Goal: Task Accomplishment & Management: Manage account settings

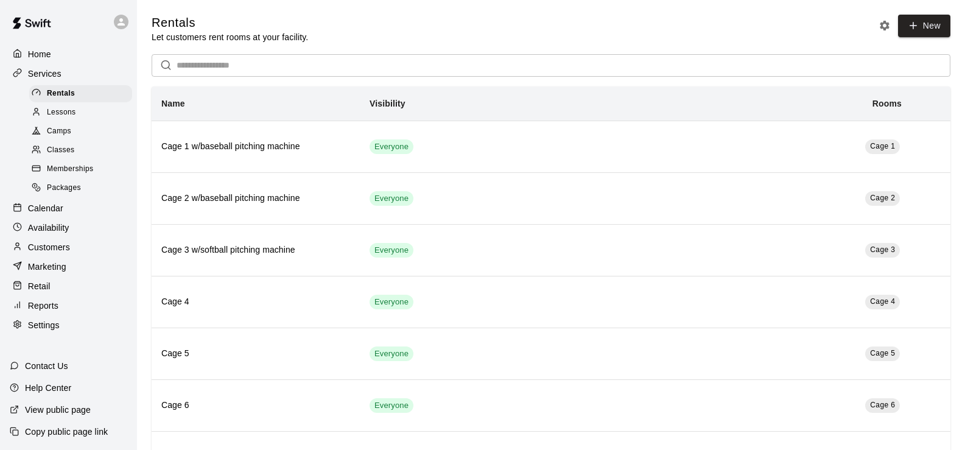
click at [46, 214] on p "Calendar" at bounding box center [45, 208] width 35 height 12
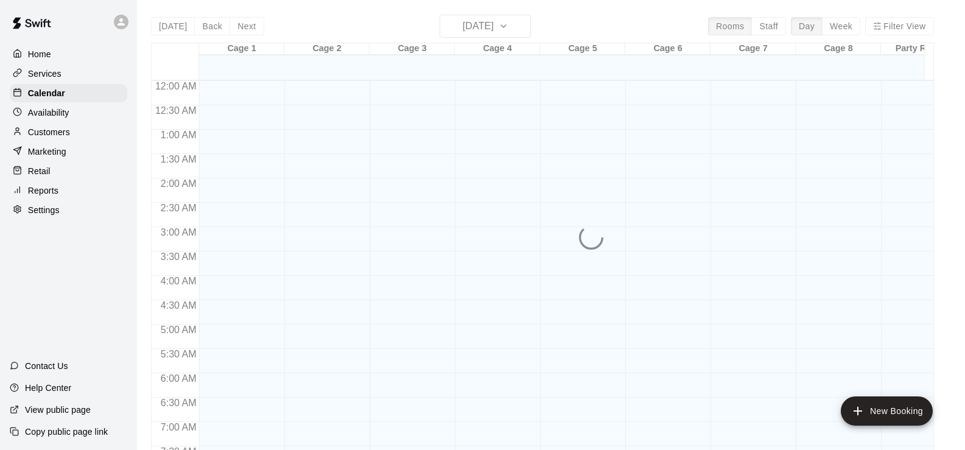
scroll to position [514, 0]
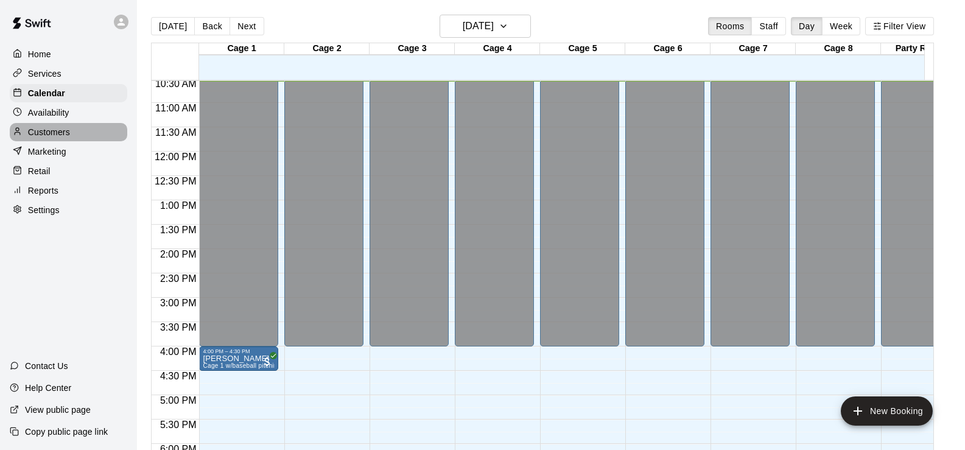
click at [51, 136] on p "Customers" at bounding box center [49, 132] width 42 height 12
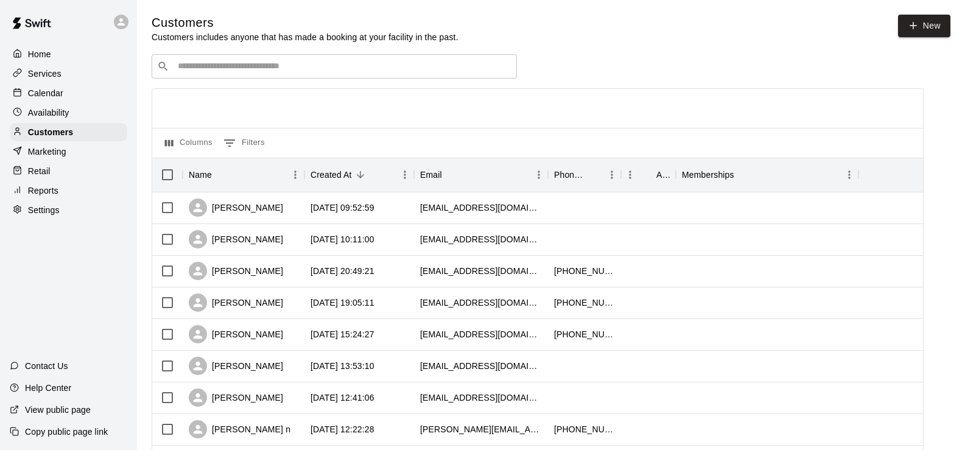
click at [299, 68] on input "Search customers by name or email" at bounding box center [342, 66] width 337 height 12
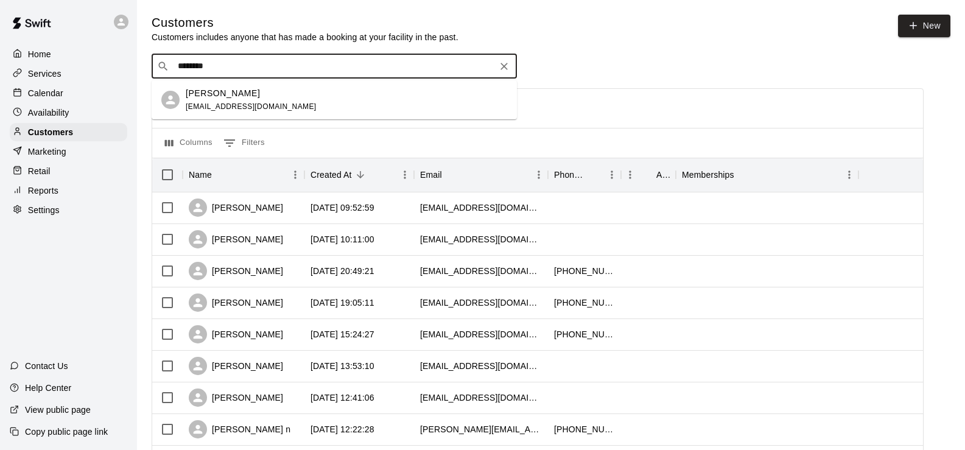
type input "*********"
click at [286, 102] on div "[PERSON_NAME] [EMAIL_ADDRESS][DOMAIN_NAME]" at bounding box center [346, 100] width 321 height 26
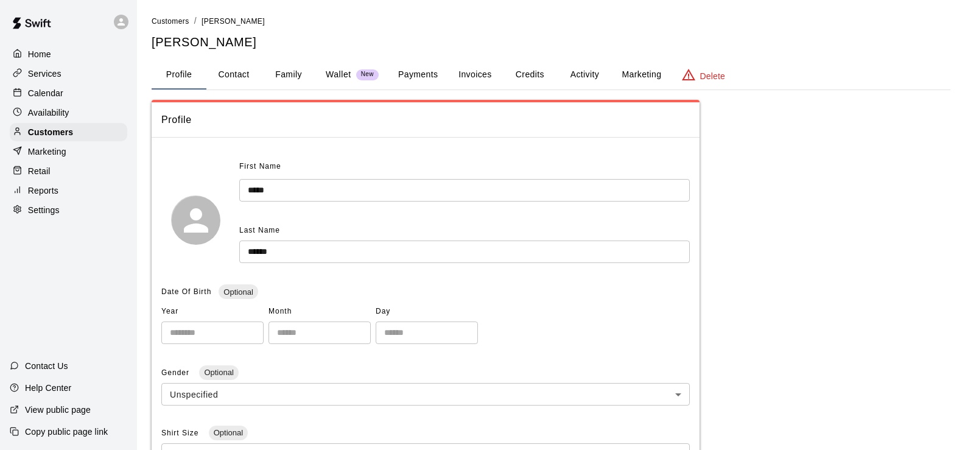
click at [338, 75] on p "Wallet" at bounding box center [339, 74] width 26 height 13
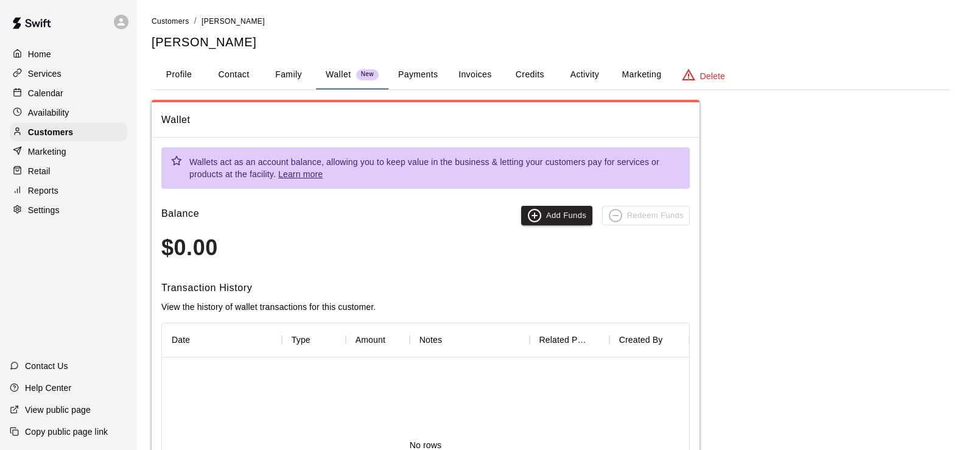
click at [585, 75] on button "Activity" at bounding box center [584, 74] width 55 height 29
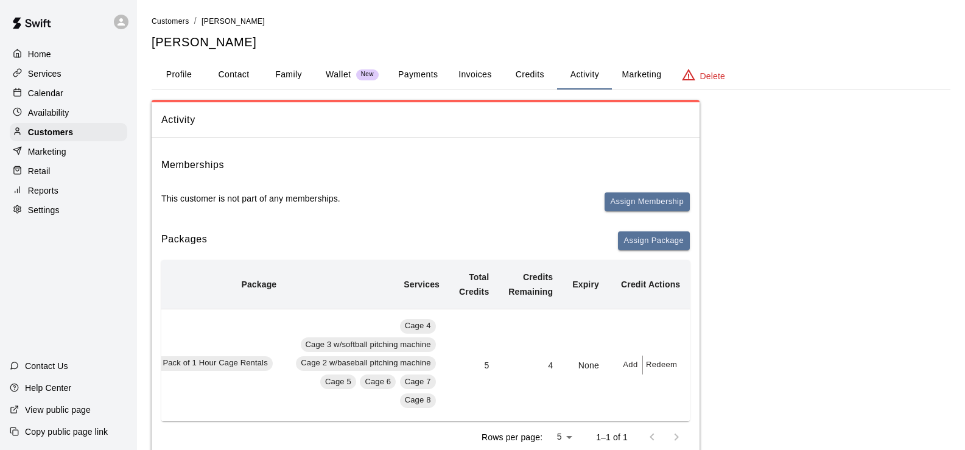
click at [222, 74] on button "Contact" at bounding box center [233, 74] width 55 height 29
select select "**"
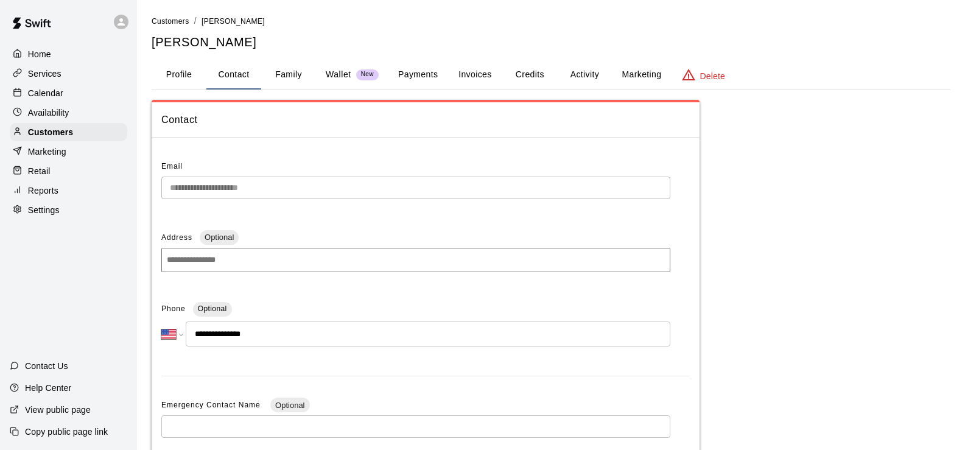
click at [520, 71] on button "Credits" at bounding box center [529, 74] width 55 height 29
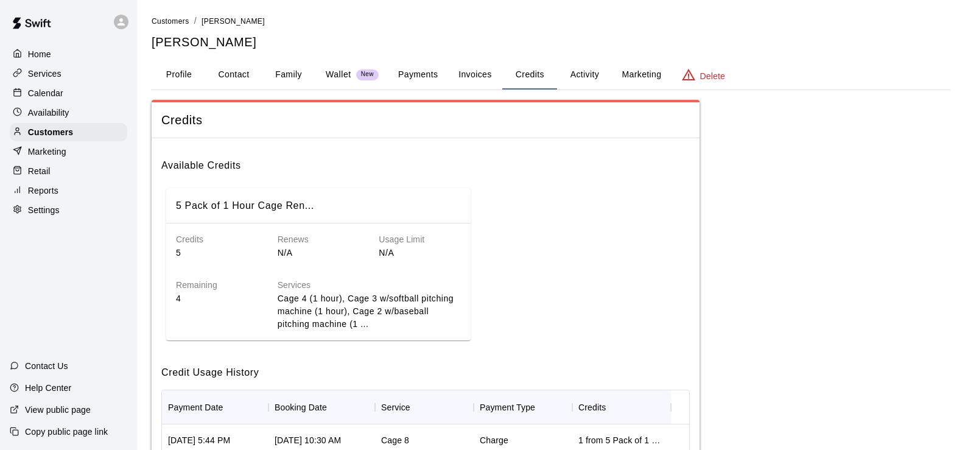
click at [49, 93] on p "Calendar" at bounding box center [45, 93] width 35 height 12
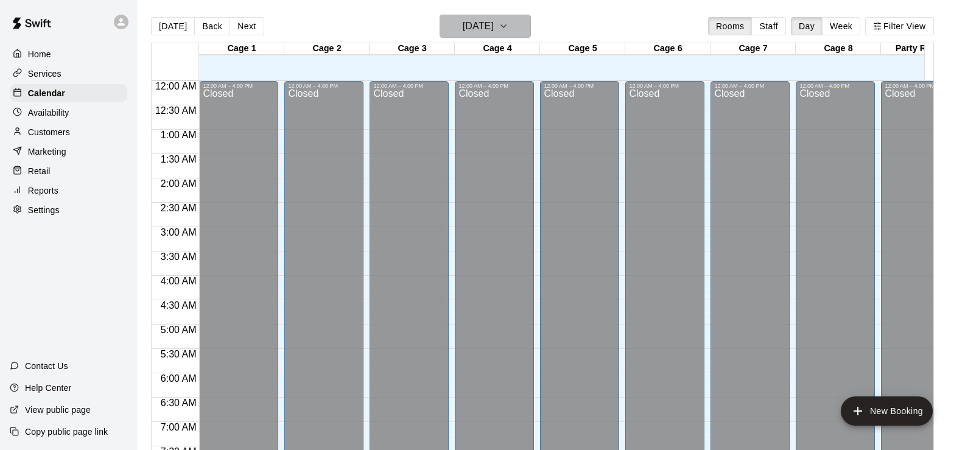
click at [494, 24] on h6 "[DATE]" at bounding box center [477, 26] width 31 height 17
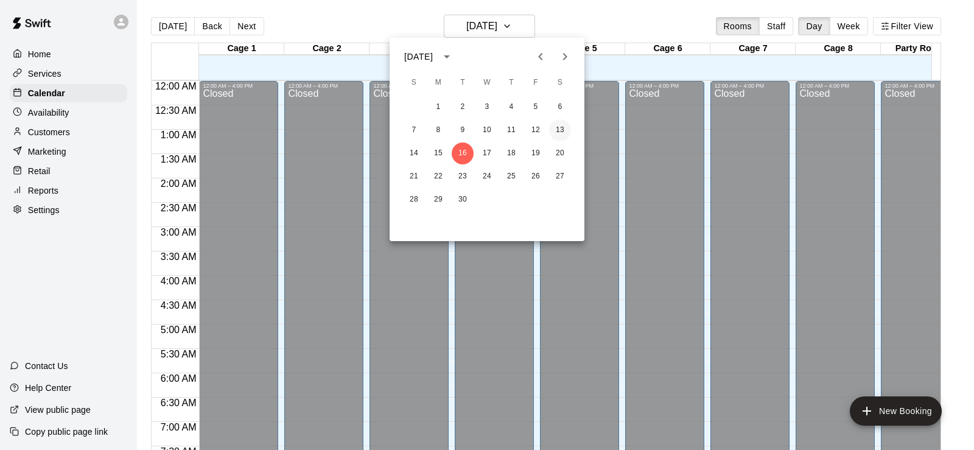
click at [555, 131] on button "13" at bounding box center [560, 130] width 22 height 22
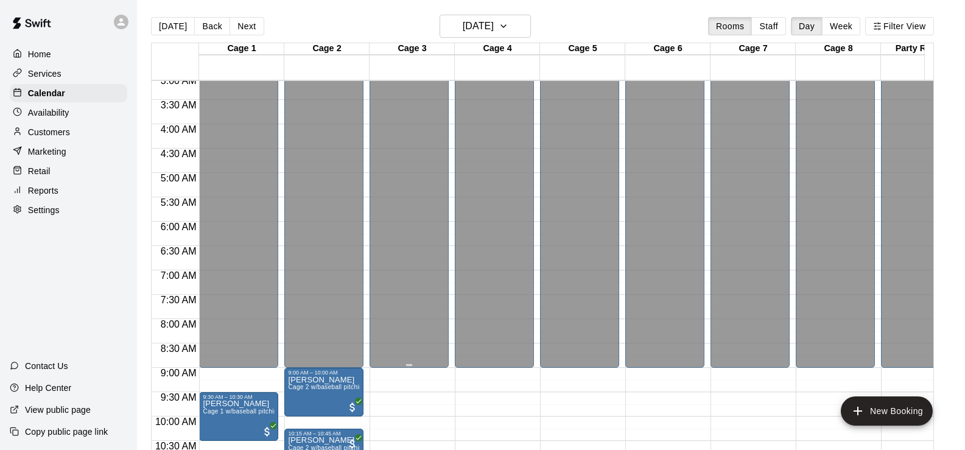
scroll to position [183, 0]
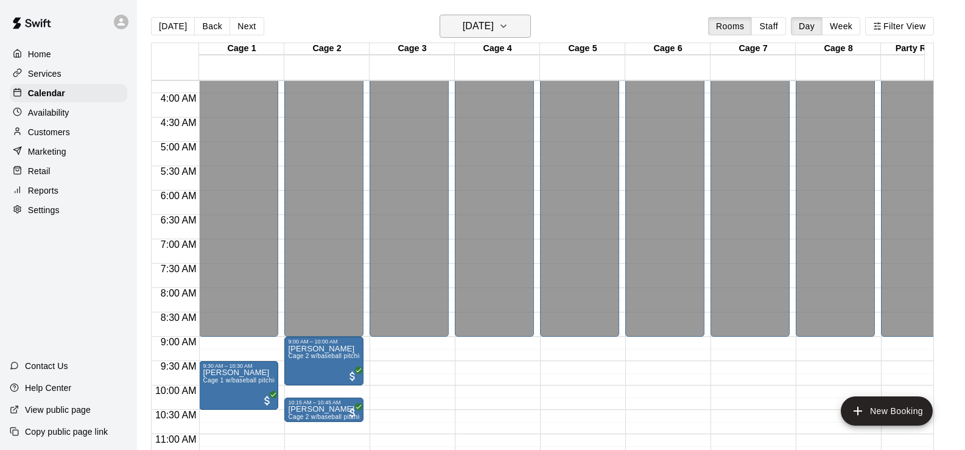
click at [494, 21] on h6 "[DATE]" at bounding box center [477, 26] width 31 height 17
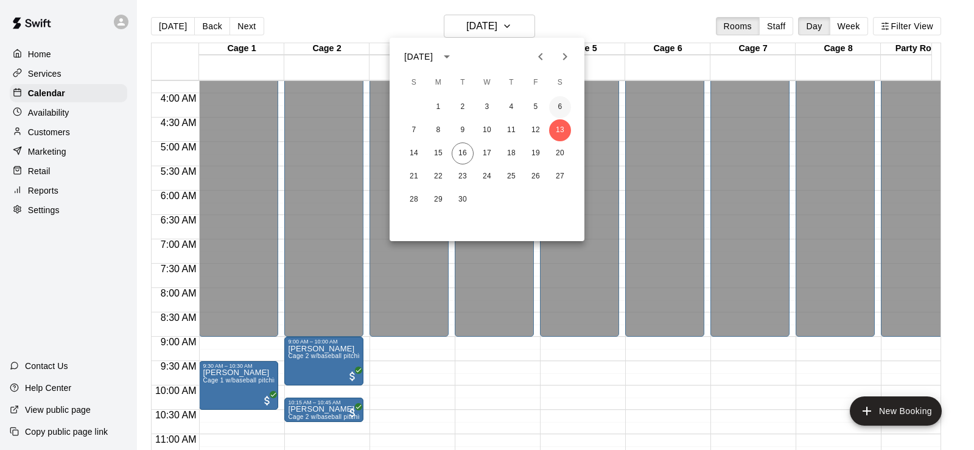
click at [557, 107] on button "6" at bounding box center [560, 107] width 22 height 22
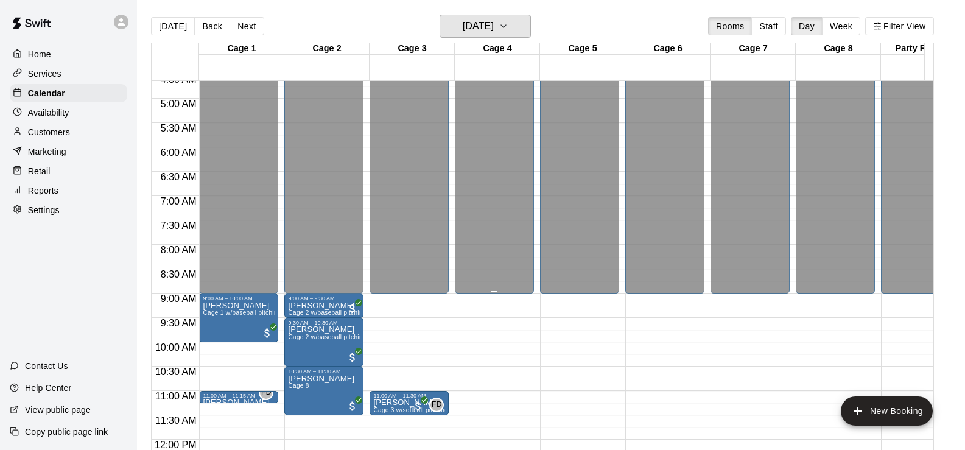
scroll to position [243, 0]
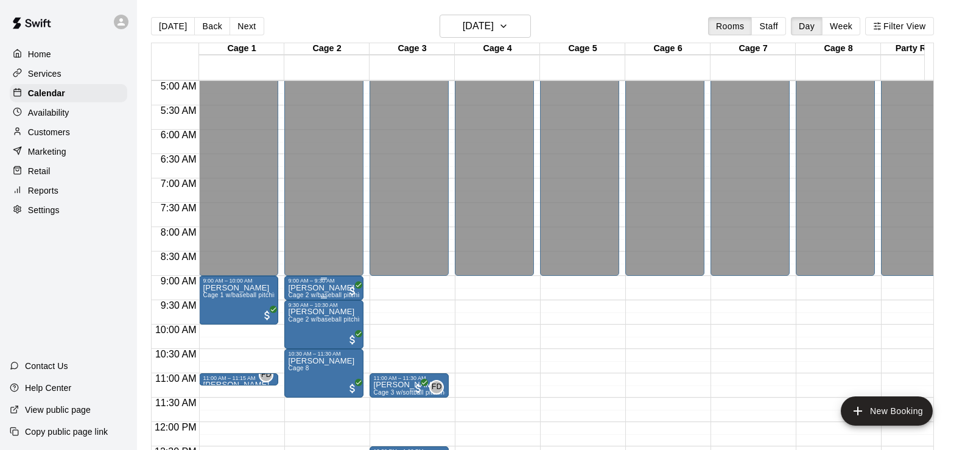
click at [332, 283] on div "9:00 AM – 9:30 AM" at bounding box center [324, 280] width 72 height 6
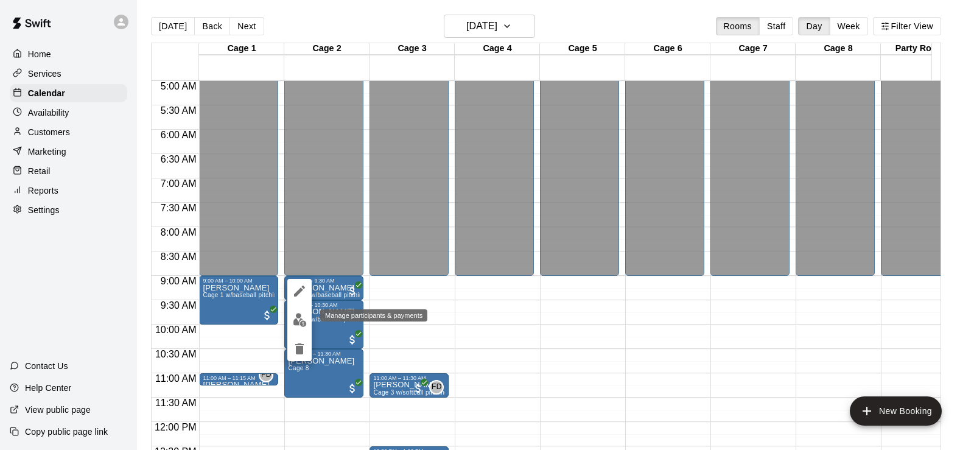
click at [304, 318] on img "edit" at bounding box center [300, 320] width 14 height 14
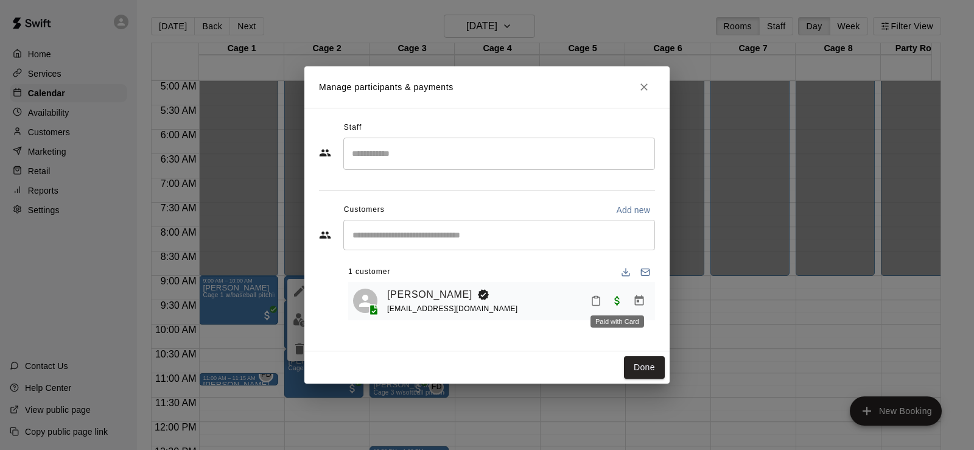
click at [616, 299] on span "Paid with Card" at bounding box center [617, 300] width 22 height 10
click at [594, 298] on rect "Mark attendance" at bounding box center [596, 297] width 4 height 2
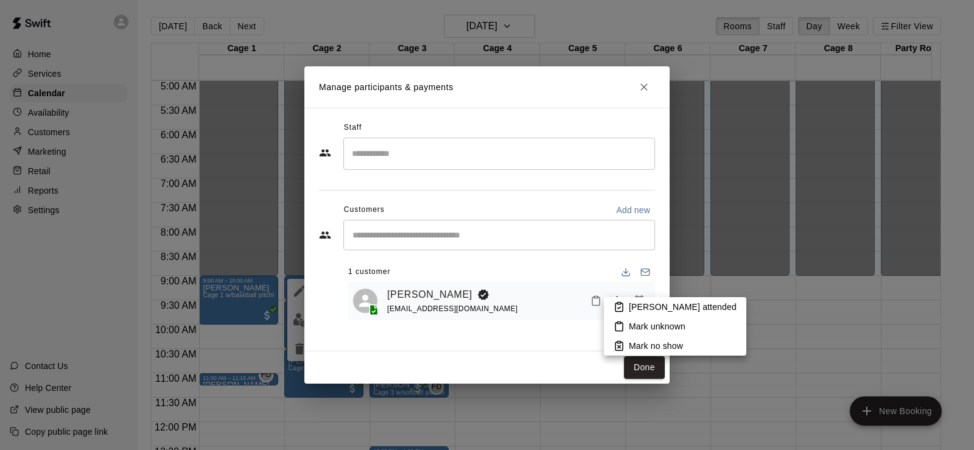
drag, startPoint x: 589, startPoint y: 267, endPoint x: 584, endPoint y: 271, distance: 6.9
click at [588, 268] on div at bounding box center [487, 225] width 974 height 450
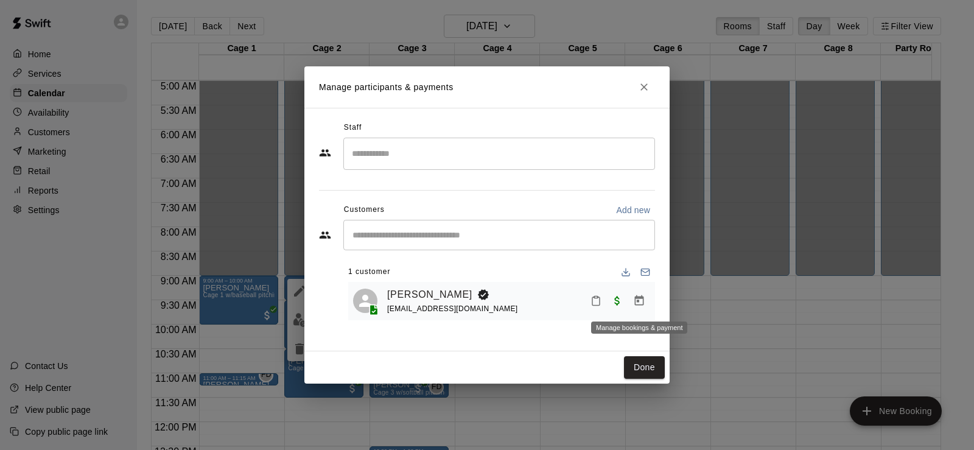
click at [638, 301] on icon "Manage bookings & payment" at bounding box center [639, 301] width 12 height 12
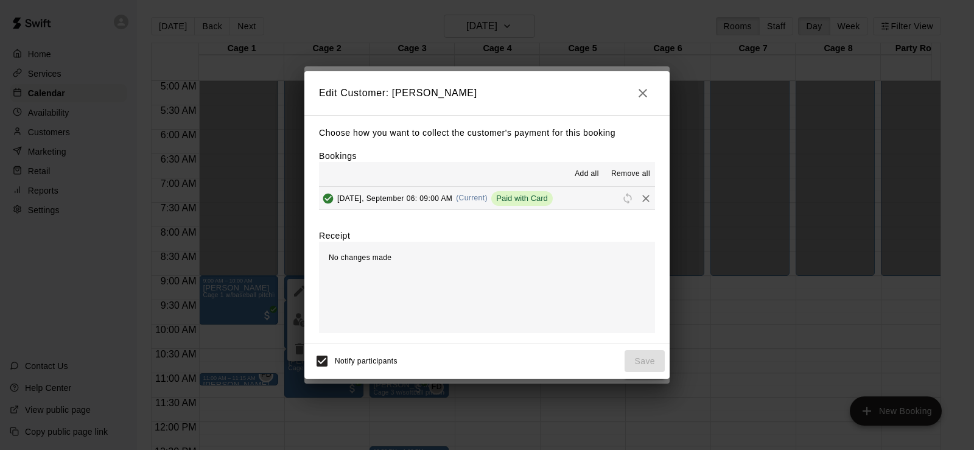
click at [626, 175] on span "Remove all" at bounding box center [630, 174] width 39 height 12
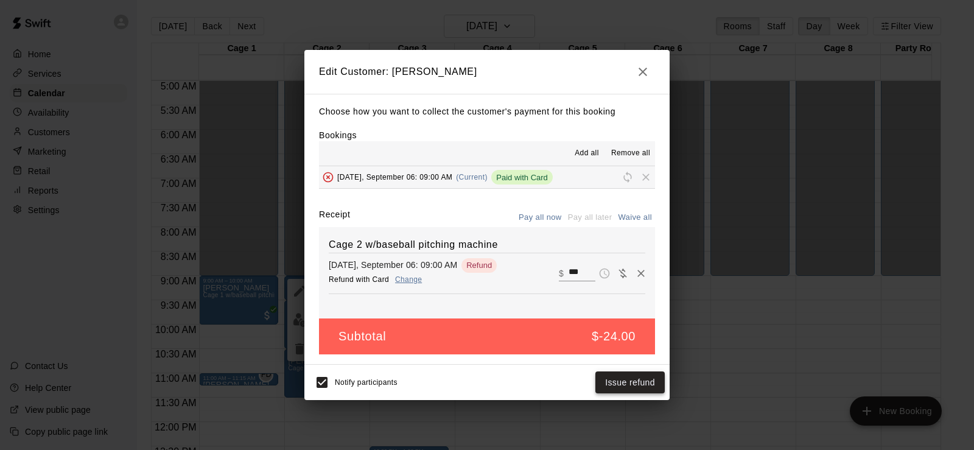
click at [643, 380] on button "Issue refund" at bounding box center [629, 382] width 69 height 23
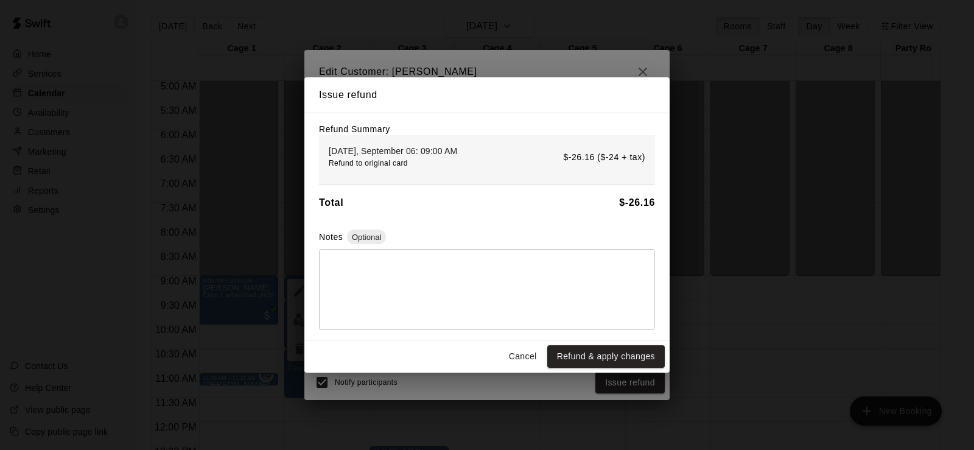
click at [508, 277] on textarea at bounding box center [486, 289] width 319 height 61
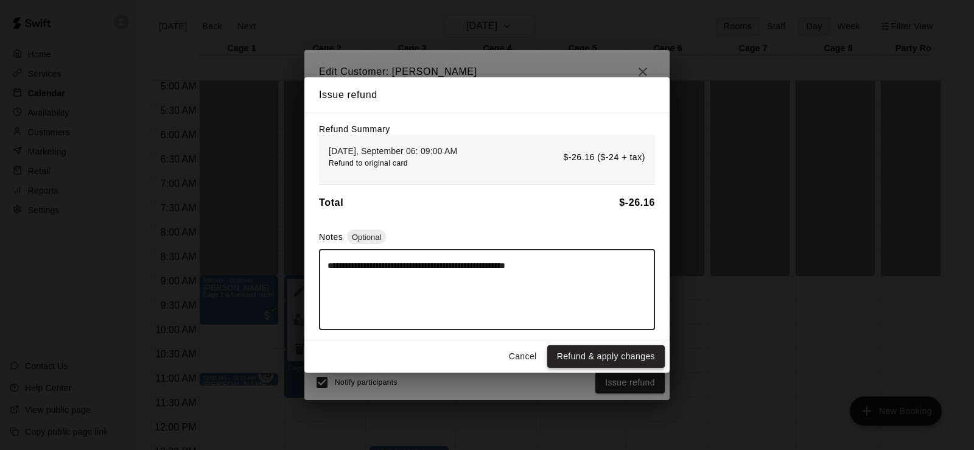
type textarea "**********"
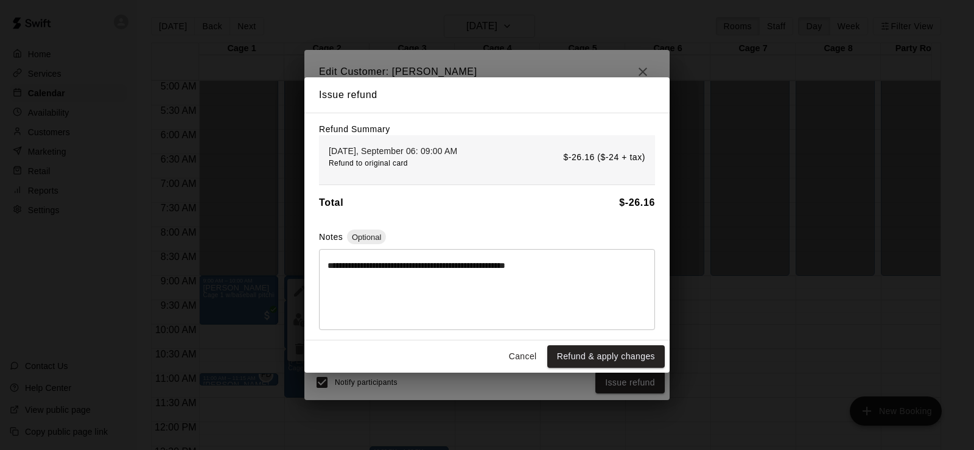
drag, startPoint x: 585, startPoint y: 354, endPoint x: 577, endPoint y: 261, distance: 93.4
click at [577, 261] on div "**********" at bounding box center [486, 224] width 365 height 295
click at [581, 352] on button "Refund & apply changes" at bounding box center [605, 356] width 117 height 23
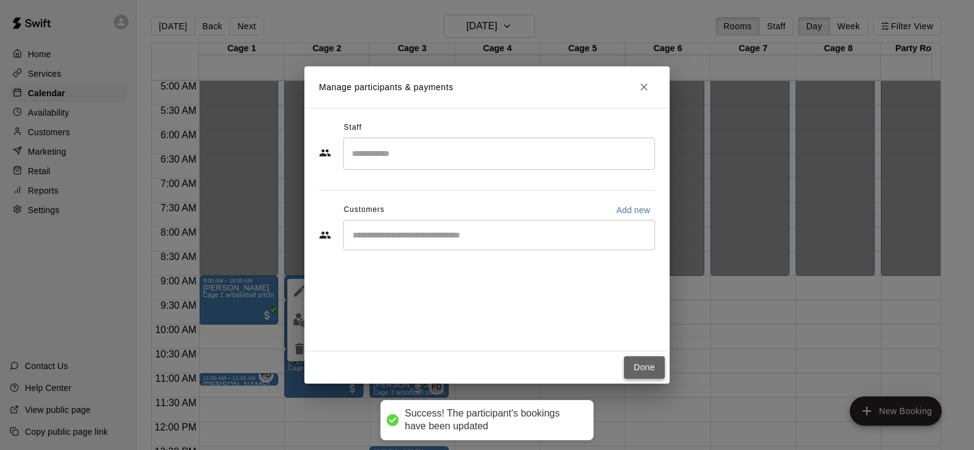
click at [658, 365] on button "Done" at bounding box center [644, 367] width 41 height 23
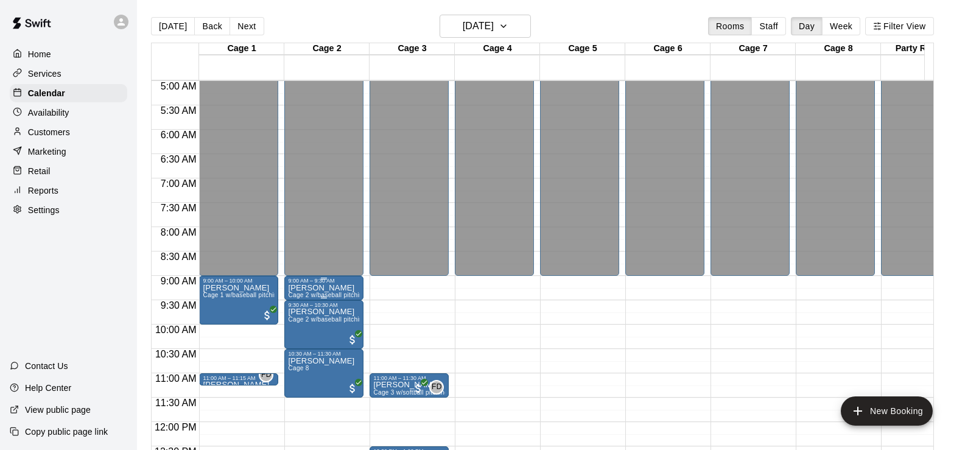
click at [345, 282] on div "9:00 AM – 9:30 AM" at bounding box center [324, 280] width 72 height 6
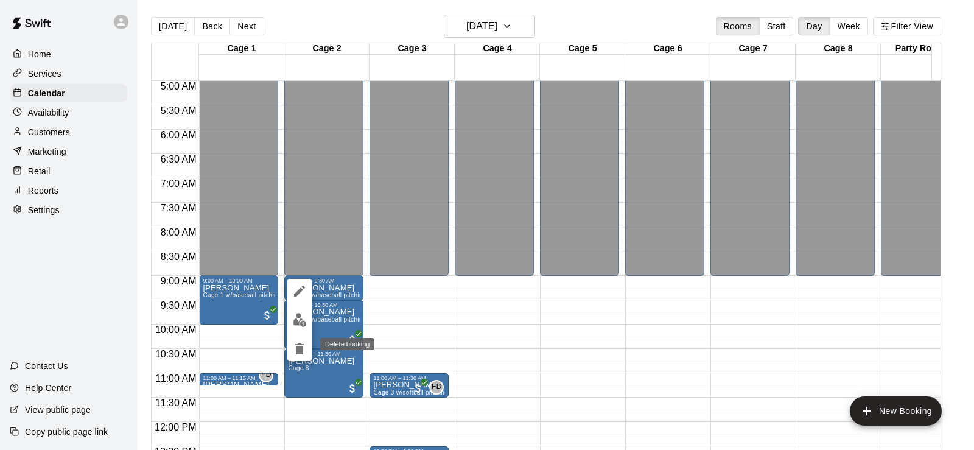
click at [303, 345] on icon "delete" at bounding box center [299, 348] width 9 height 11
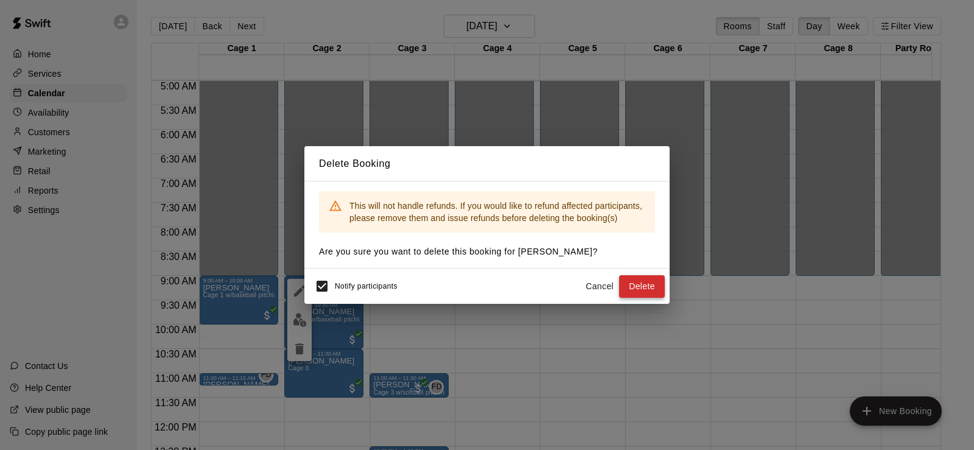
click at [626, 284] on button "Delete" at bounding box center [642, 286] width 46 height 23
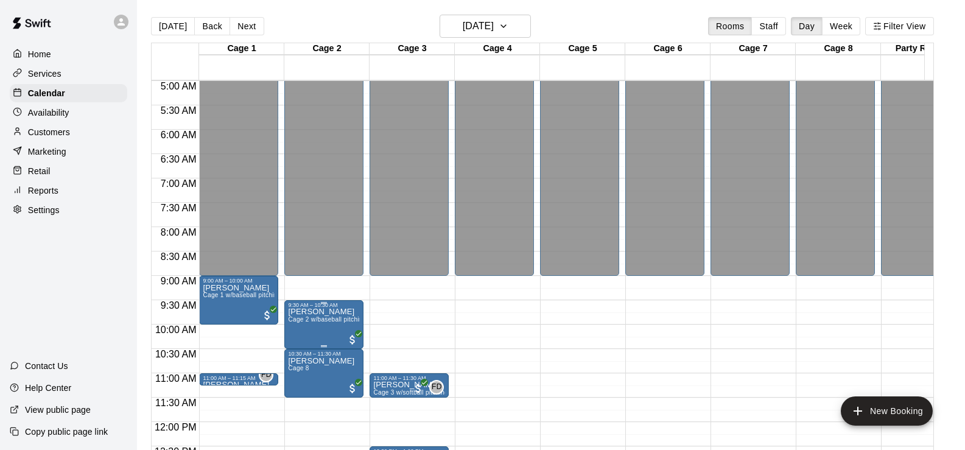
click at [327, 312] on p "[PERSON_NAME]" at bounding box center [324, 312] width 72 height 0
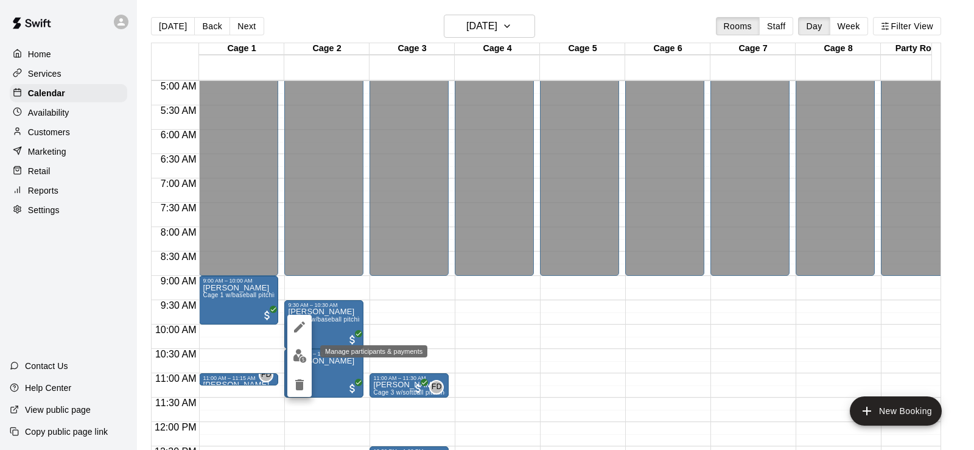
click at [299, 361] on img "edit" at bounding box center [300, 356] width 14 height 14
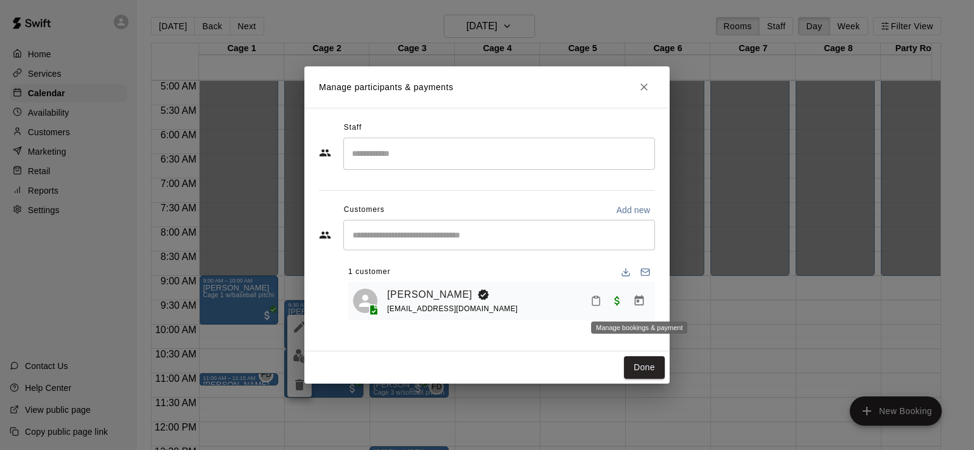
click at [640, 304] on icon "Manage bookings & payment" at bounding box center [639, 301] width 12 height 12
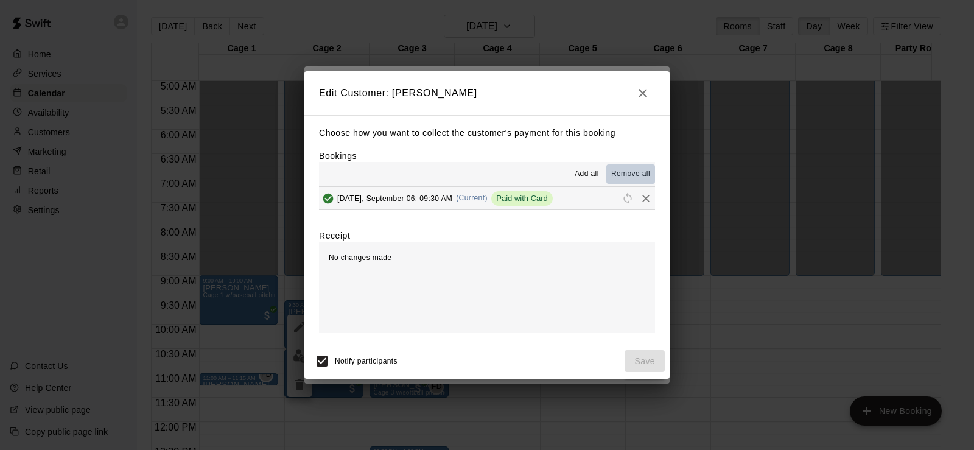
click at [627, 175] on span "Remove all" at bounding box center [630, 174] width 39 height 12
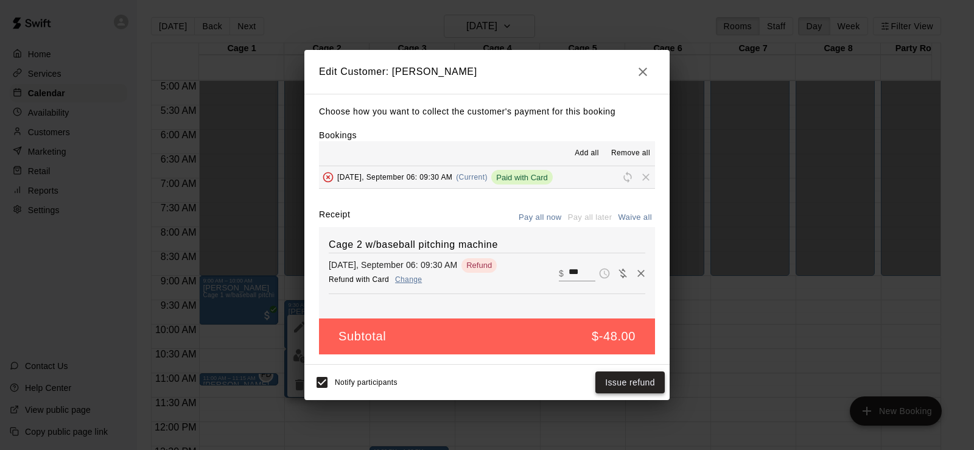
click at [615, 382] on button "Issue refund" at bounding box center [629, 382] width 69 height 23
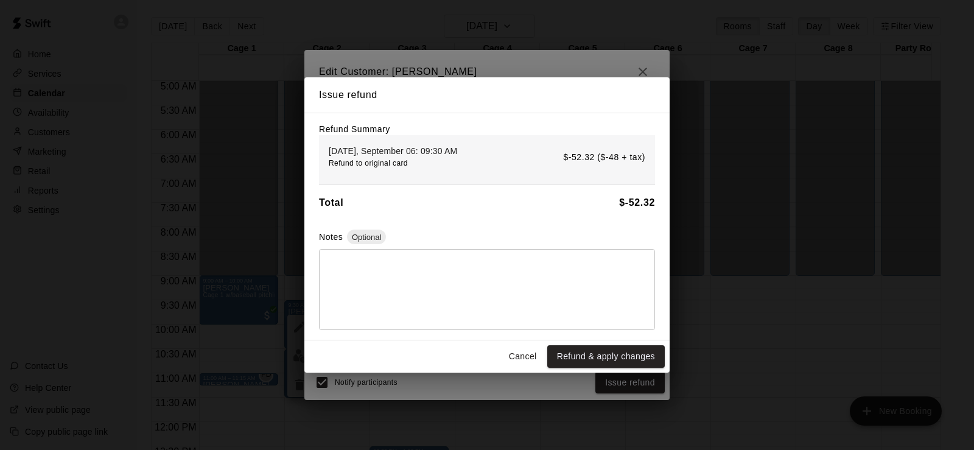
click at [425, 276] on textarea at bounding box center [486, 289] width 319 height 61
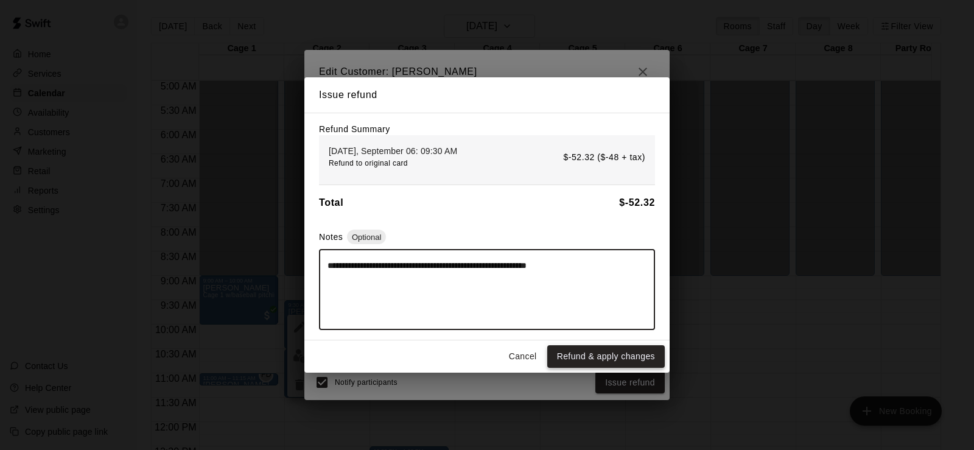
type textarea "**********"
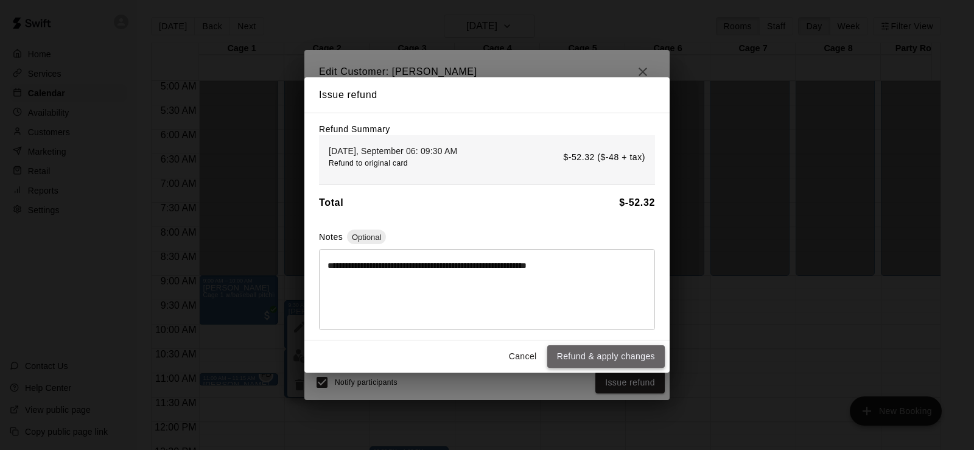
click at [626, 359] on button "Refund & apply changes" at bounding box center [605, 356] width 117 height 23
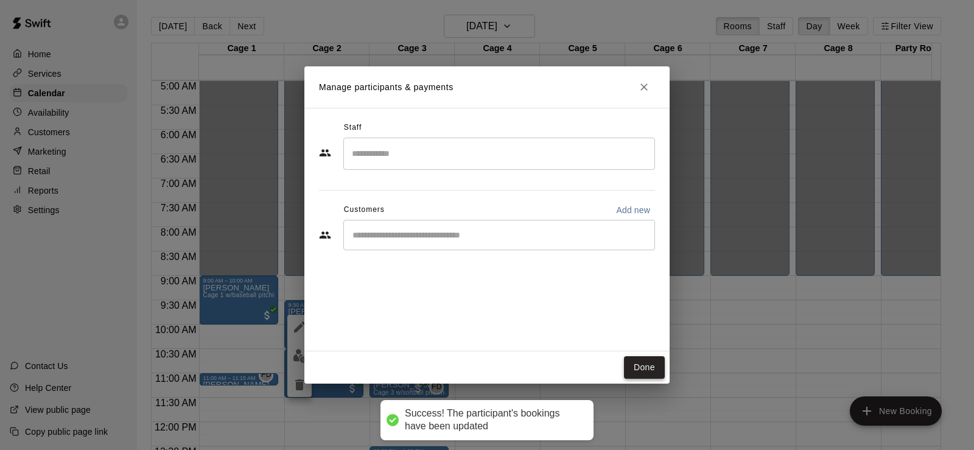
click at [630, 369] on button "Done" at bounding box center [644, 367] width 41 height 23
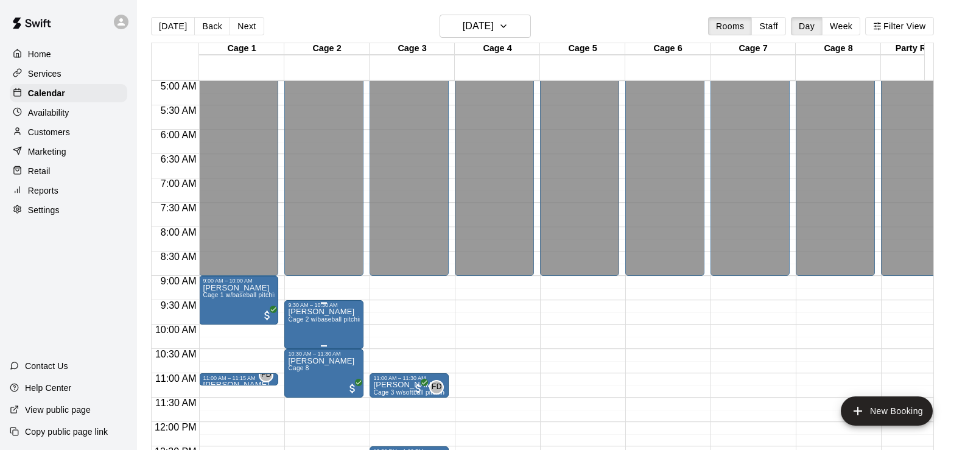
click at [329, 312] on p "[PERSON_NAME]" at bounding box center [324, 312] width 72 height 0
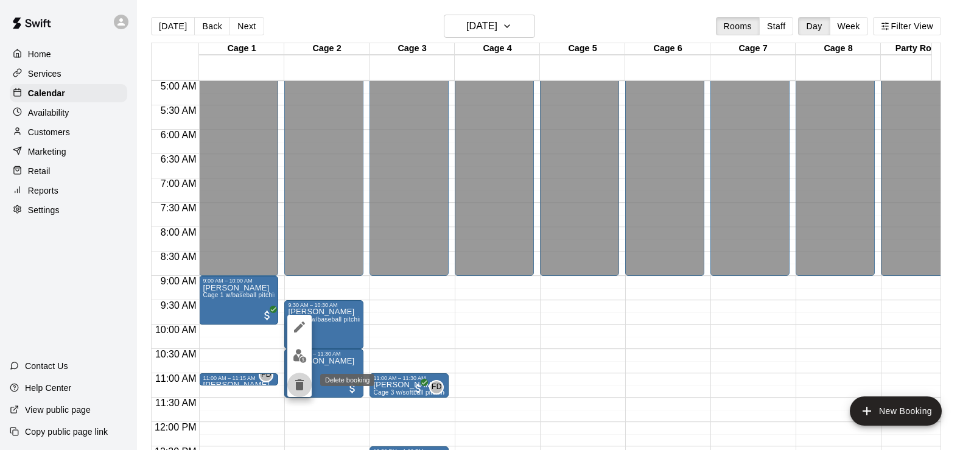
click at [299, 380] on icon "delete" at bounding box center [299, 384] width 9 height 11
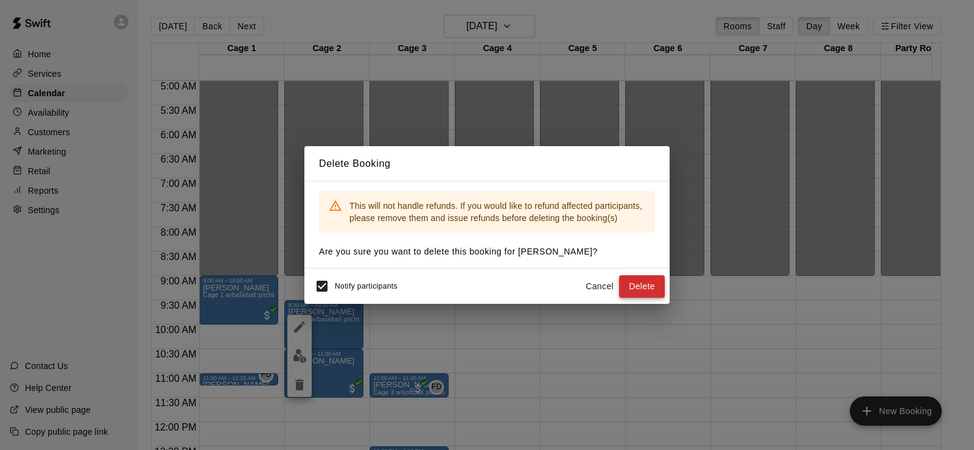
click at [626, 284] on button "Delete" at bounding box center [642, 286] width 46 height 23
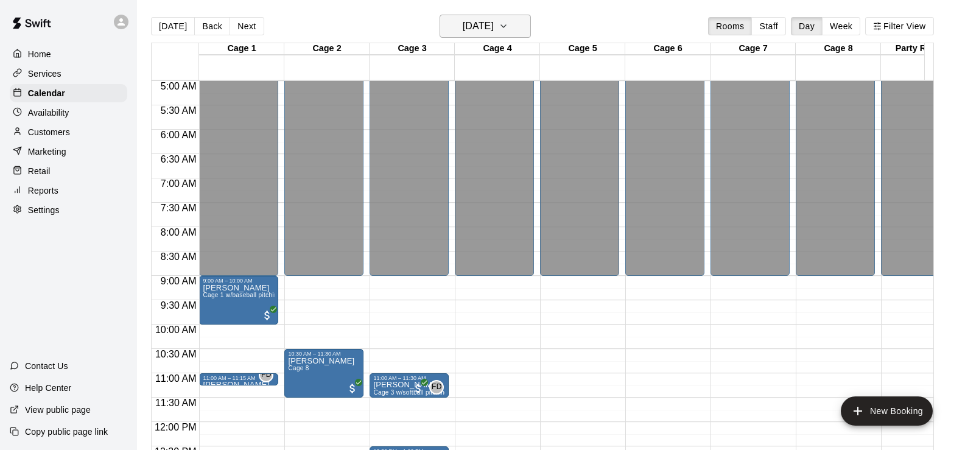
click at [494, 23] on h6 "[DATE]" at bounding box center [477, 26] width 31 height 17
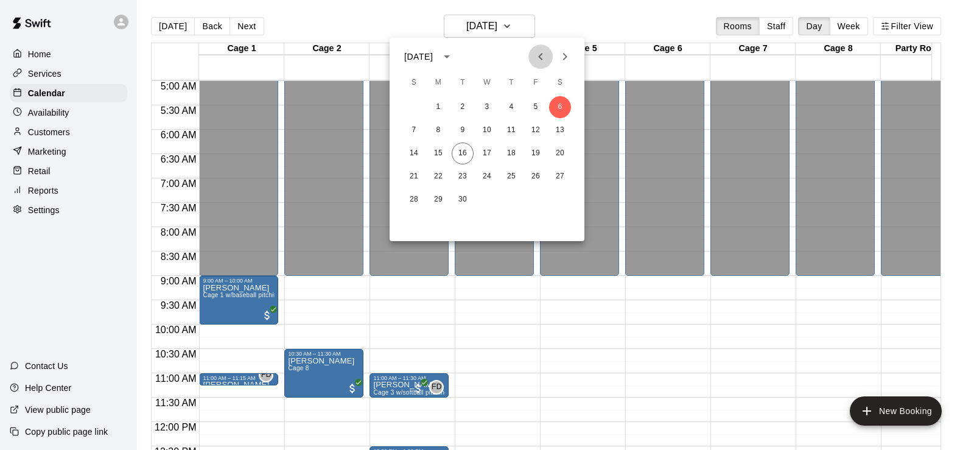
click at [547, 55] on icon "Previous month" at bounding box center [540, 56] width 15 height 15
click at [485, 172] on button "20" at bounding box center [487, 177] width 22 height 22
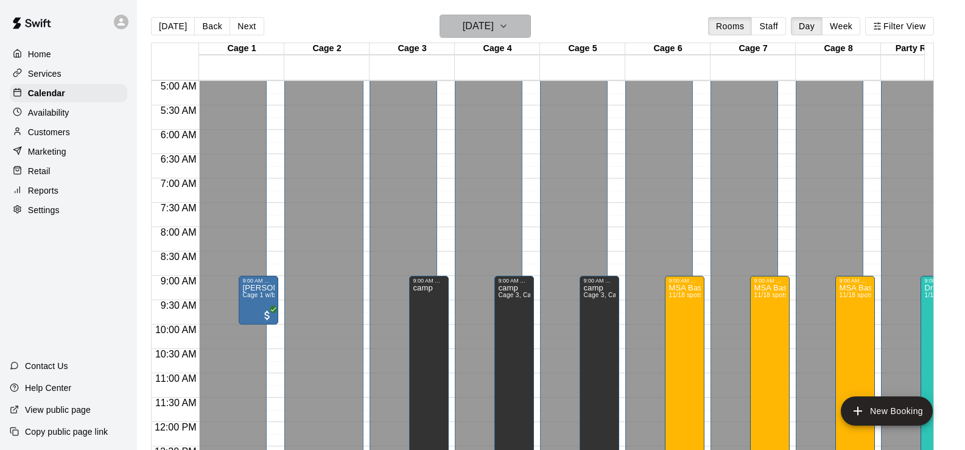
click at [494, 22] on h6 "[DATE]" at bounding box center [477, 26] width 31 height 17
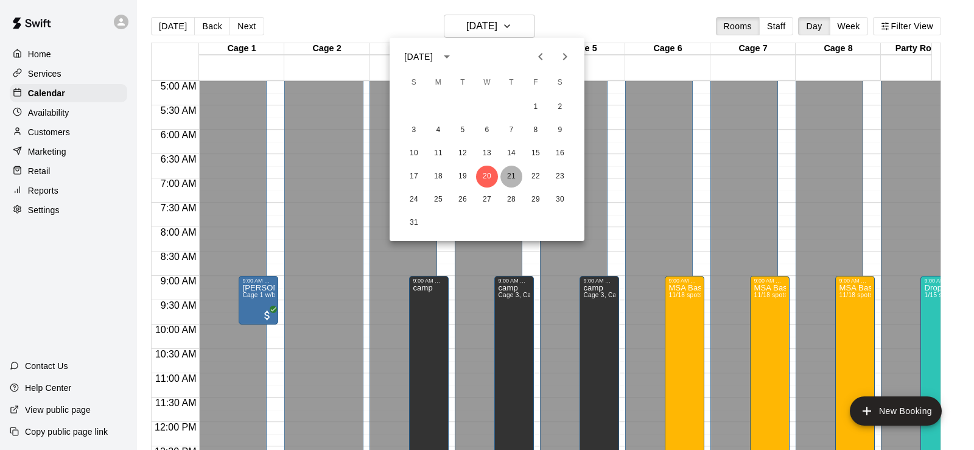
click at [513, 172] on button "21" at bounding box center [511, 177] width 22 height 22
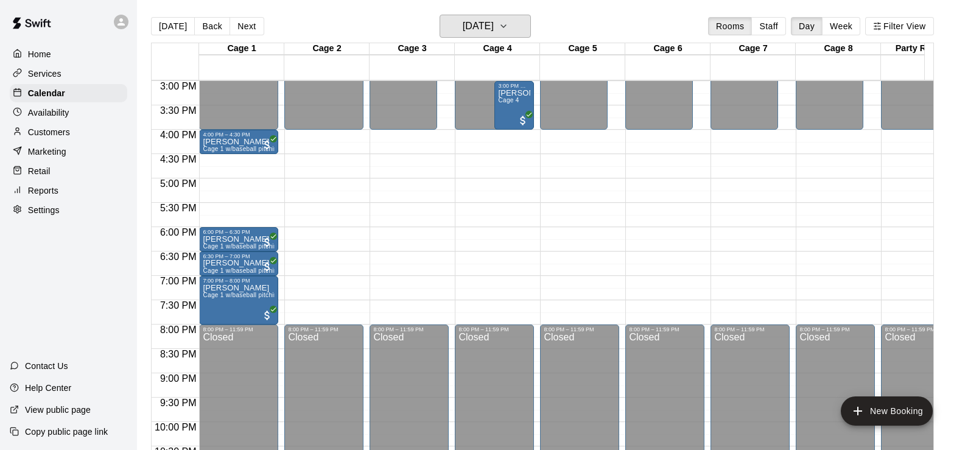
scroll to position [669, 0]
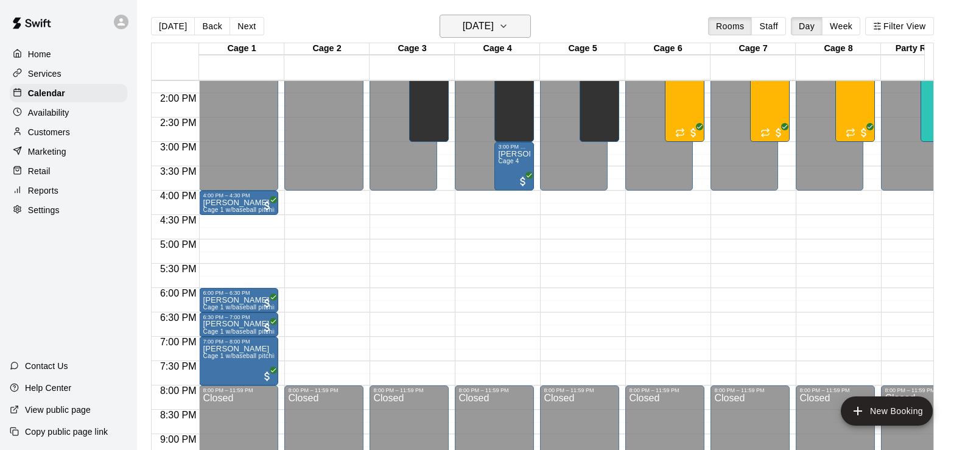
click at [461, 35] on button "[DATE]" at bounding box center [484, 26] width 91 height 23
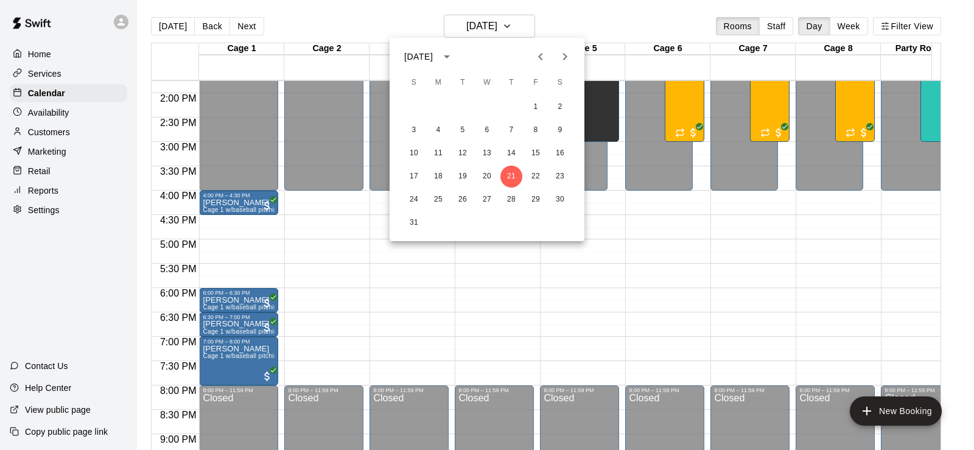
click at [560, 58] on icon "Next month" at bounding box center [564, 56] width 15 height 15
click at [416, 129] on button "7" at bounding box center [414, 130] width 22 height 22
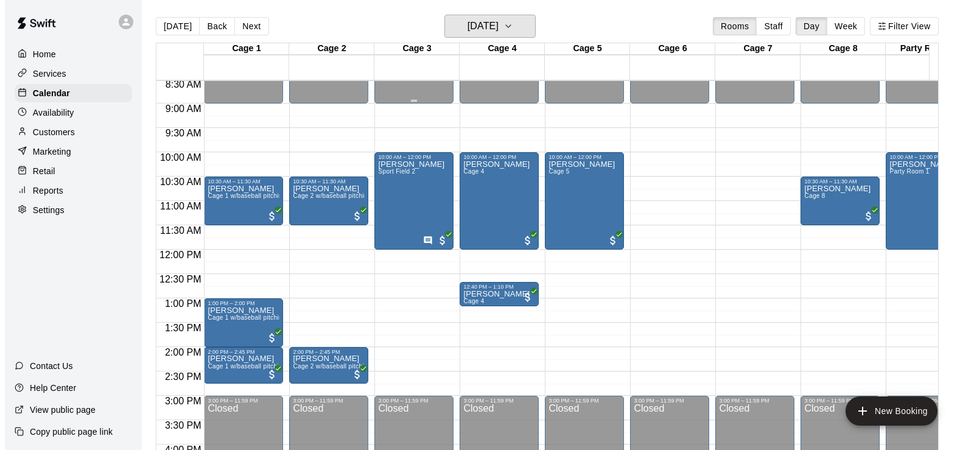
scroll to position [431, 0]
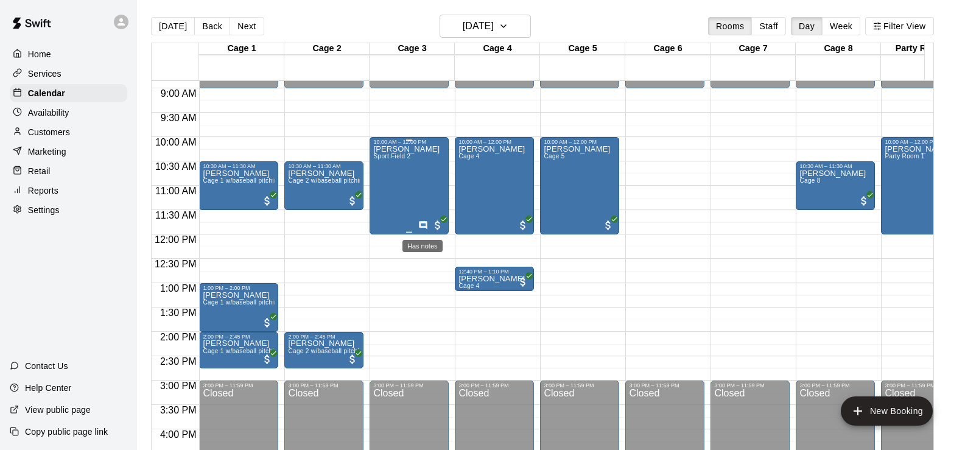
click at [423, 226] on icon "Has notes" at bounding box center [423, 225] width 10 height 10
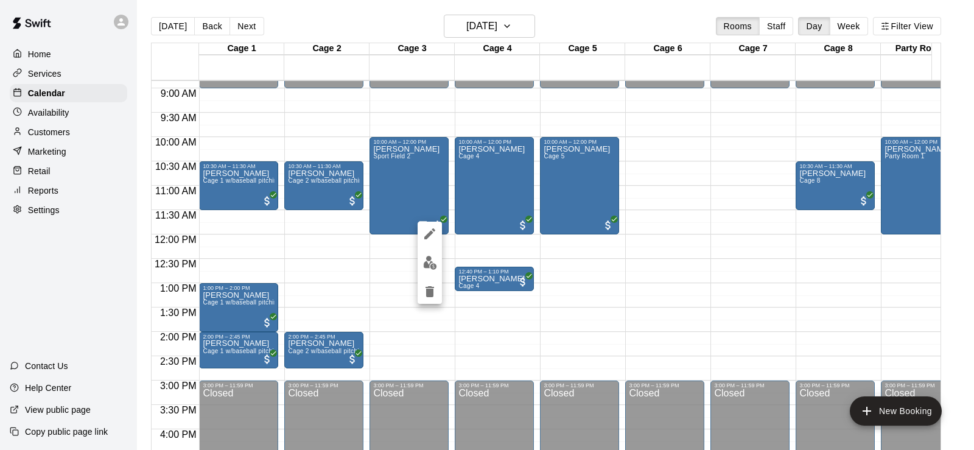
click at [406, 226] on div at bounding box center [487, 225] width 974 height 450
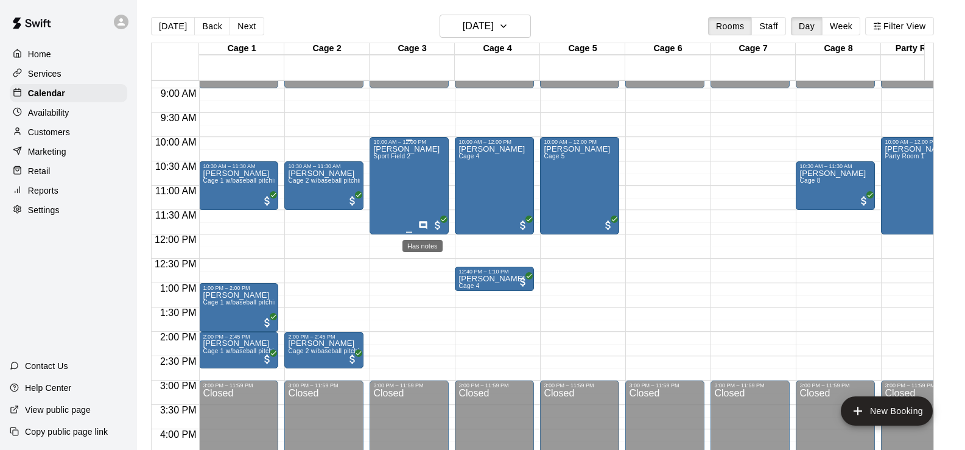
click at [422, 228] on icon "Has notes" at bounding box center [423, 225] width 8 height 8
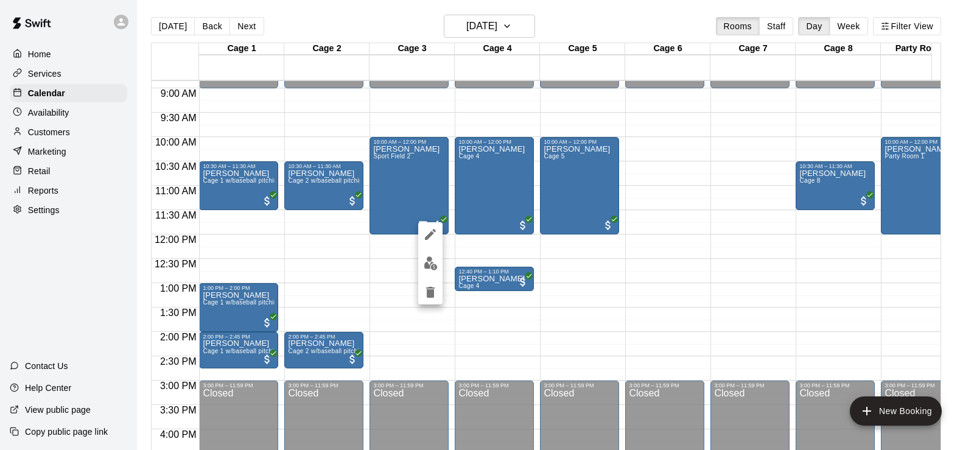
click at [403, 267] on div at bounding box center [487, 225] width 974 height 450
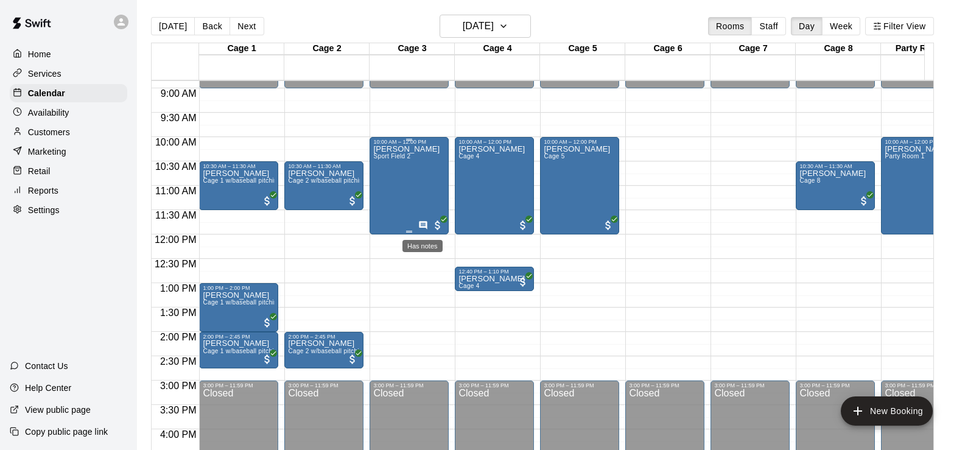
click at [422, 221] on icon "Has notes" at bounding box center [423, 225] width 10 height 10
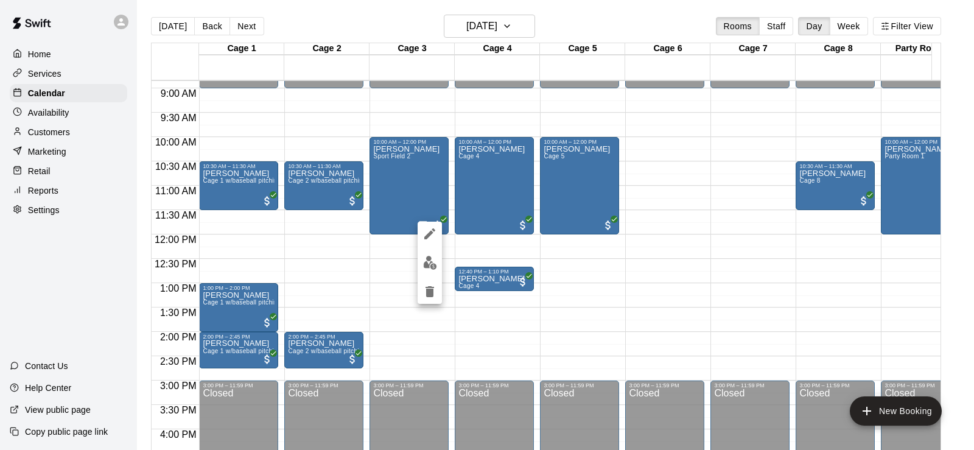
click at [417, 186] on div at bounding box center [487, 225] width 974 height 450
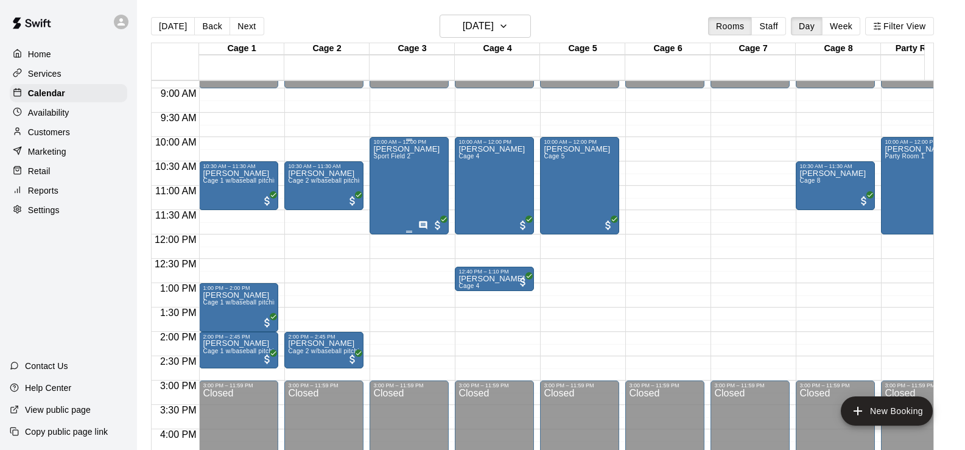
click at [417, 184] on div "[PERSON_NAME] Sport Field 2" at bounding box center [406, 370] width 66 height 450
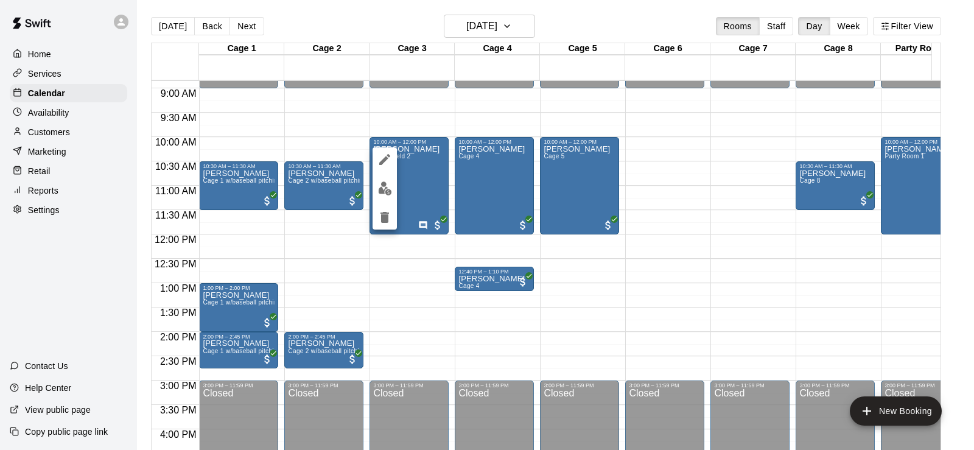
click at [424, 226] on div at bounding box center [487, 225] width 974 height 450
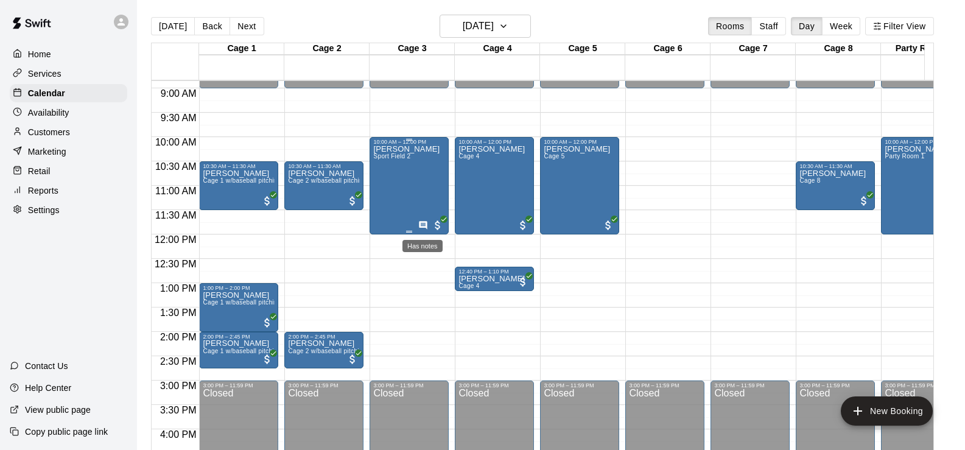
click at [425, 228] on icon "Has notes" at bounding box center [423, 225] width 8 height 8
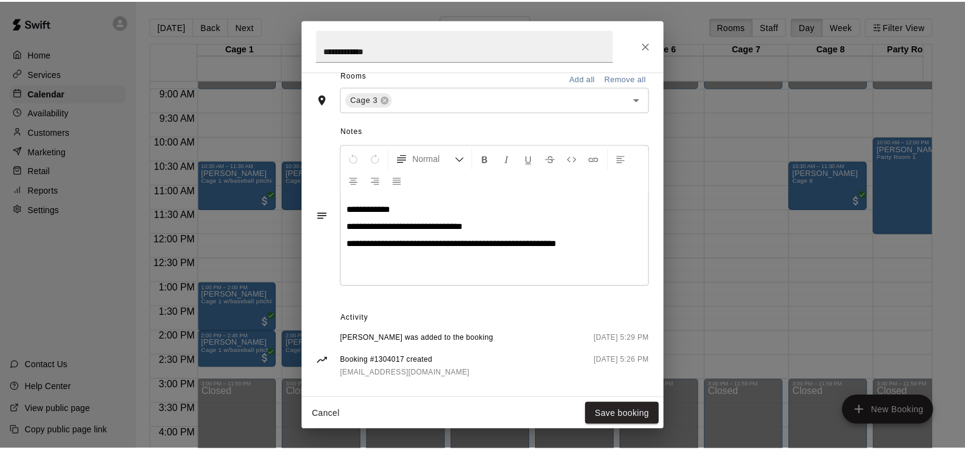
scroll to position [310, 0]
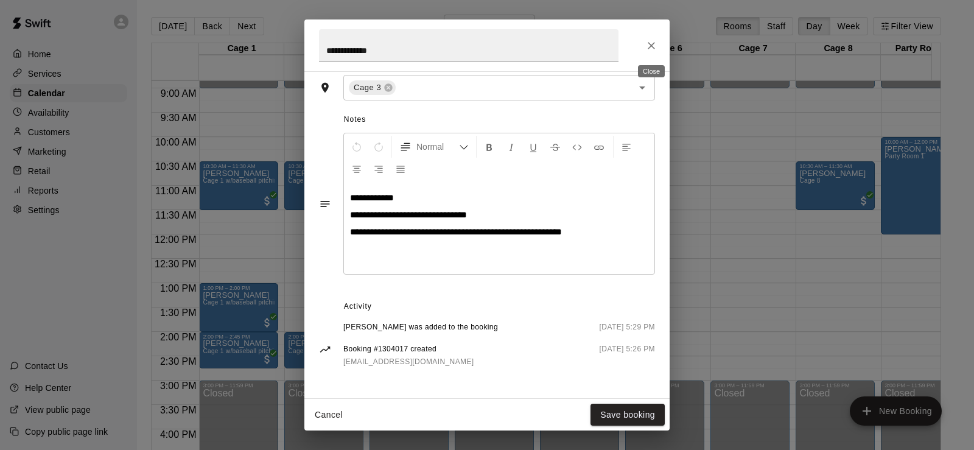
click at [654, 43] on icon "Close" at bounding box center [650, 45] width 7 height 7
